Goal: Find specific page/section: Find specific page/section

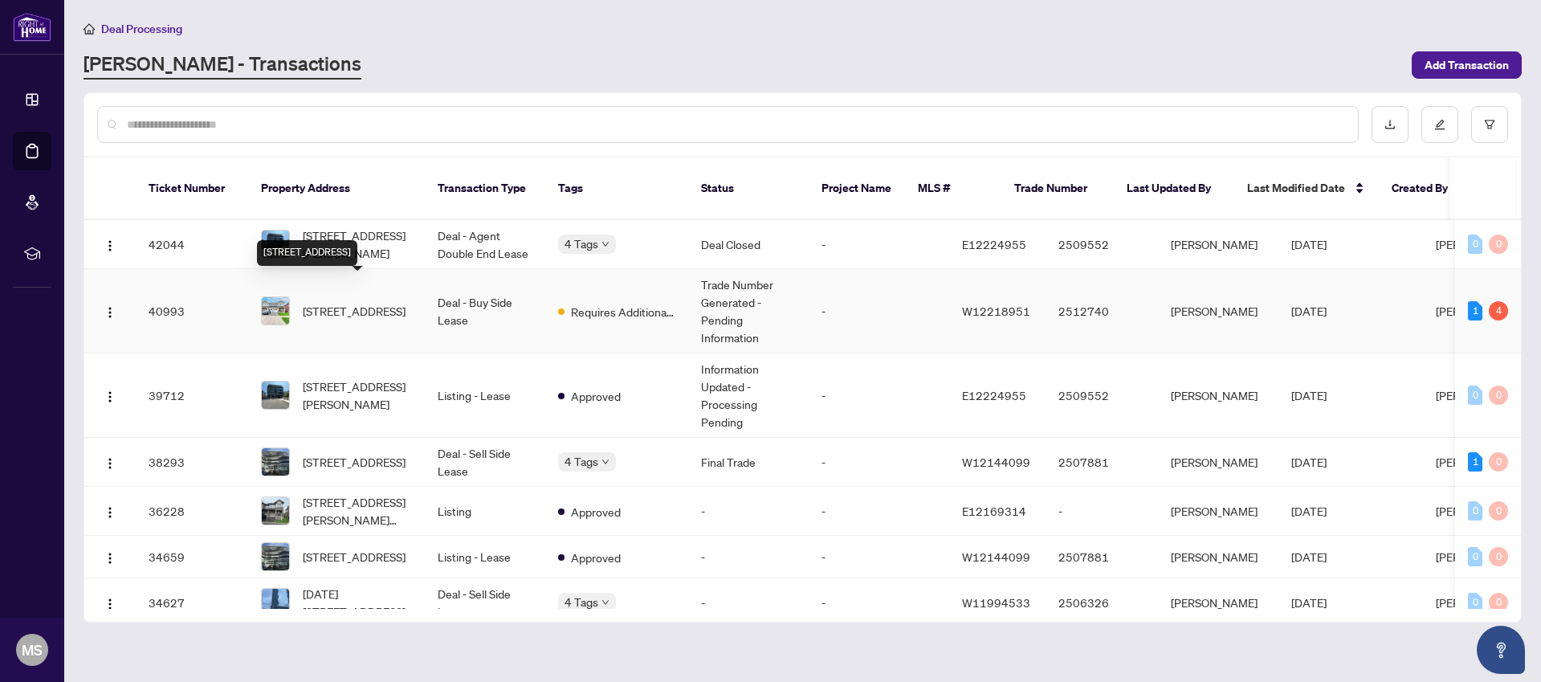
click at [336, 302] on span "[STREET_ADDRESS]" at bounding box center [354, 311] width 103 height 18
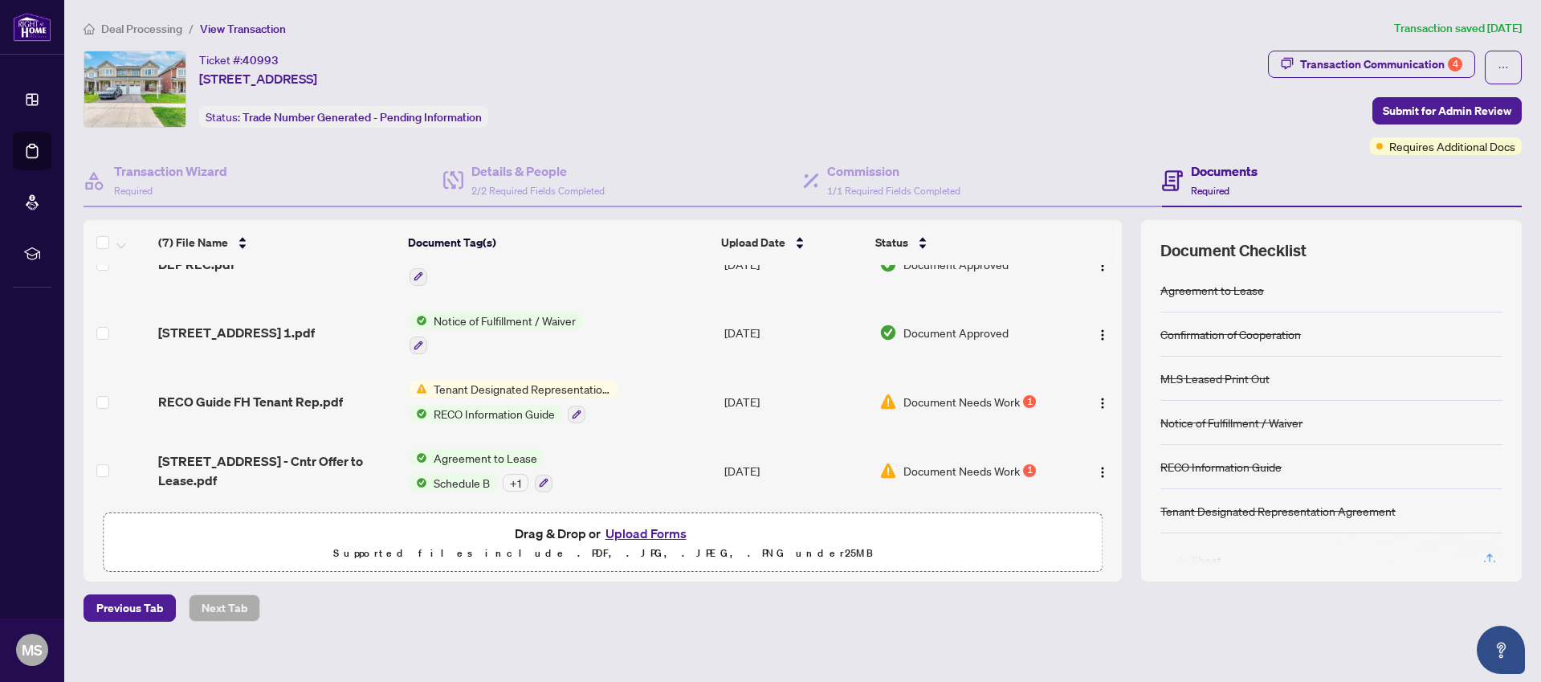
scroll to position [14, 0]
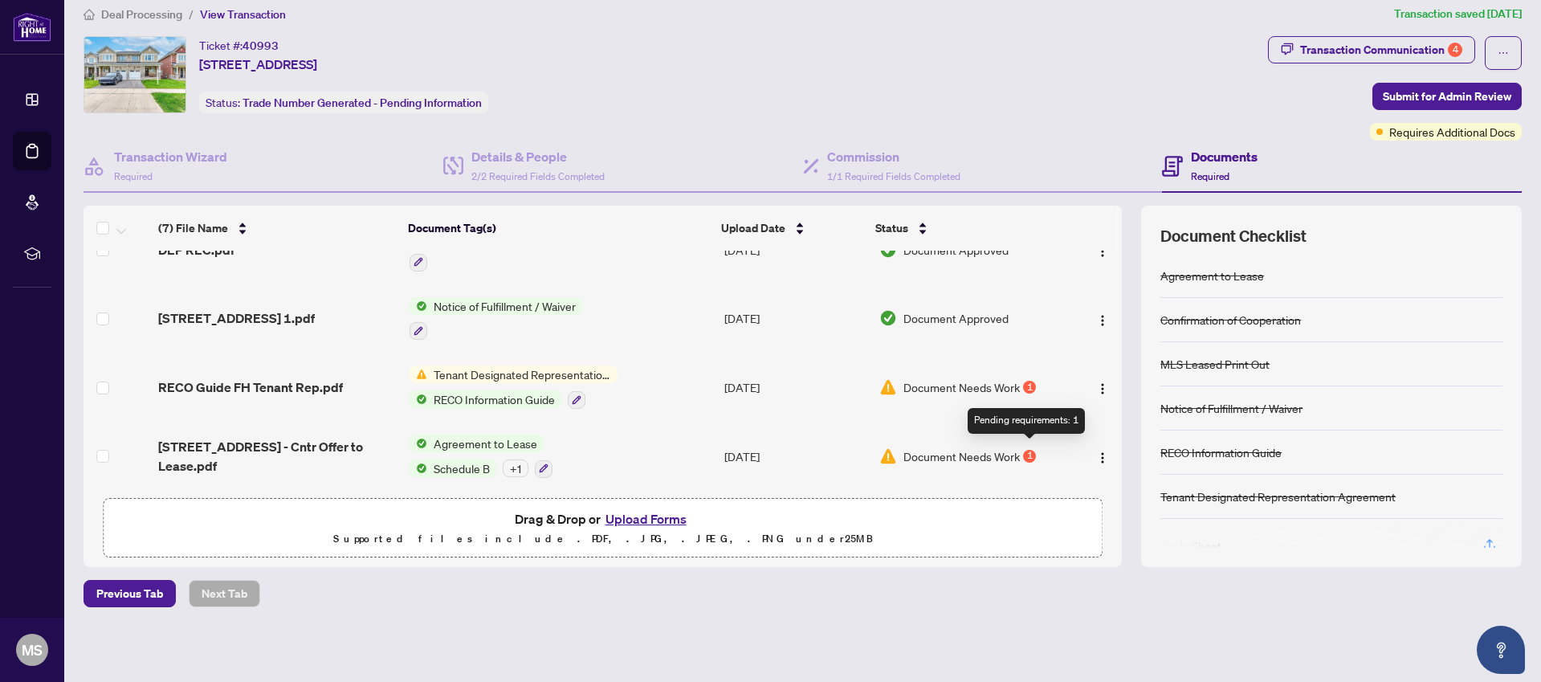
click at [1028, 450] on div "1" at bounding box center [1029, 456] width 13 height 13
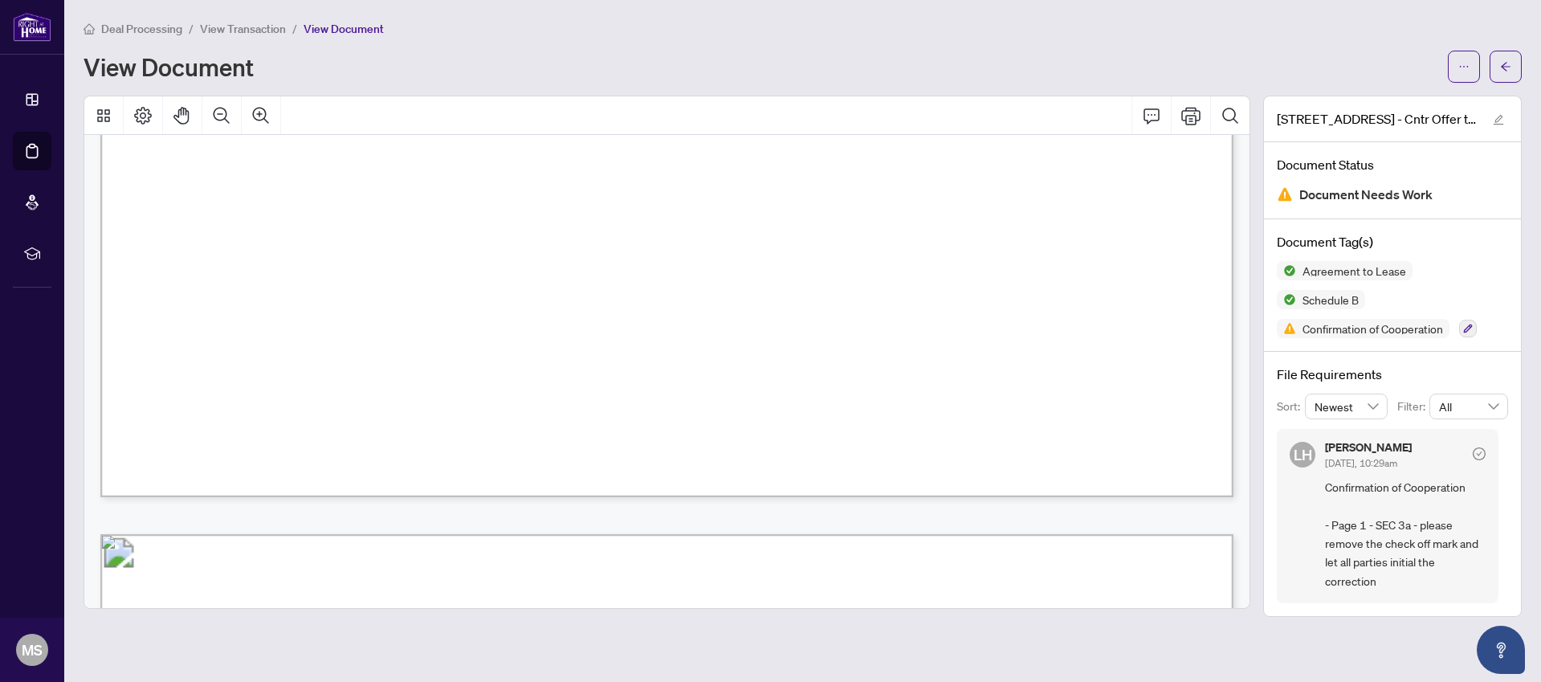
scroll to position [0, 1]
